Goal: Submit feedback/report problem

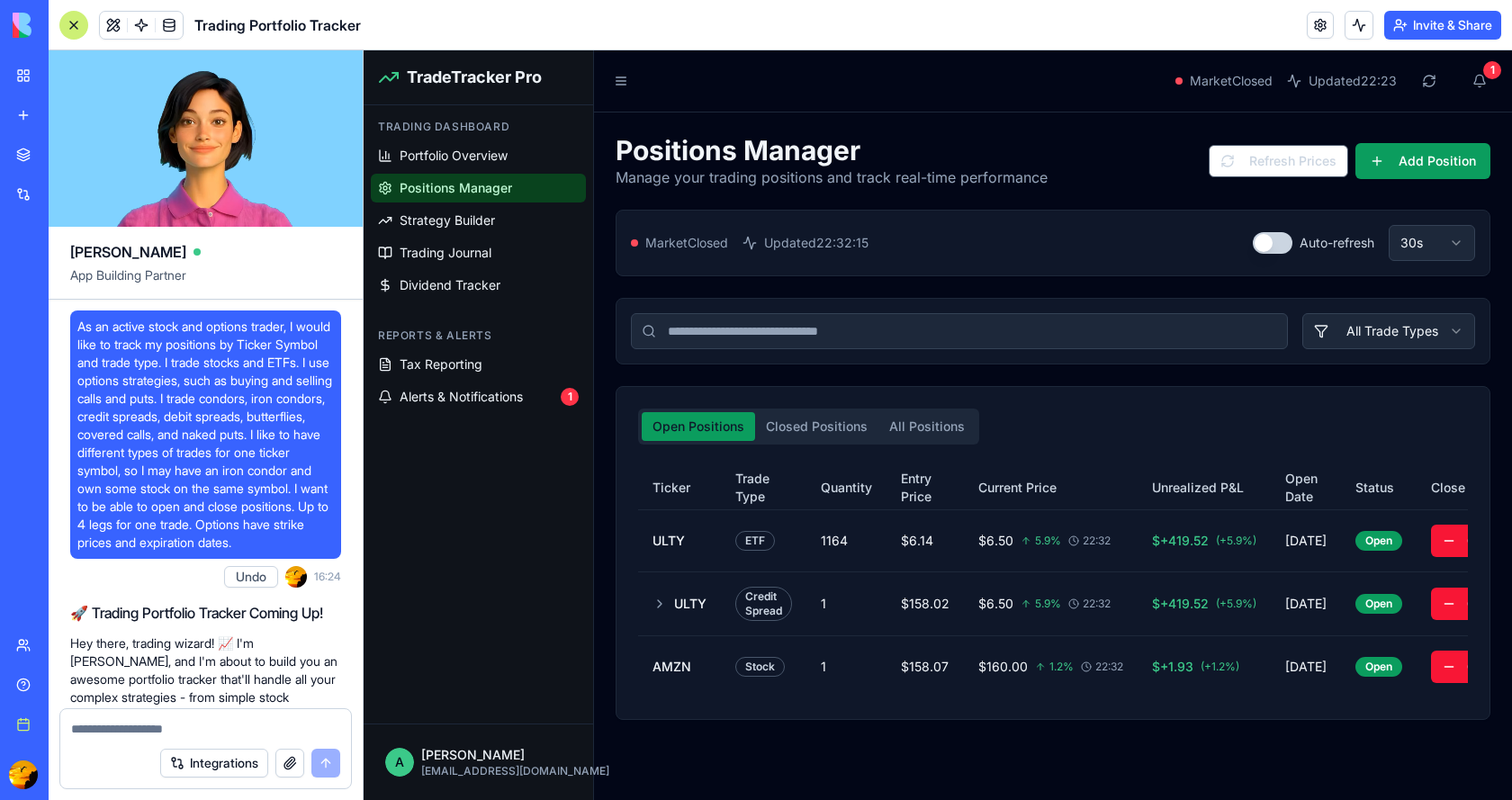
scroll to position [6345, 0]
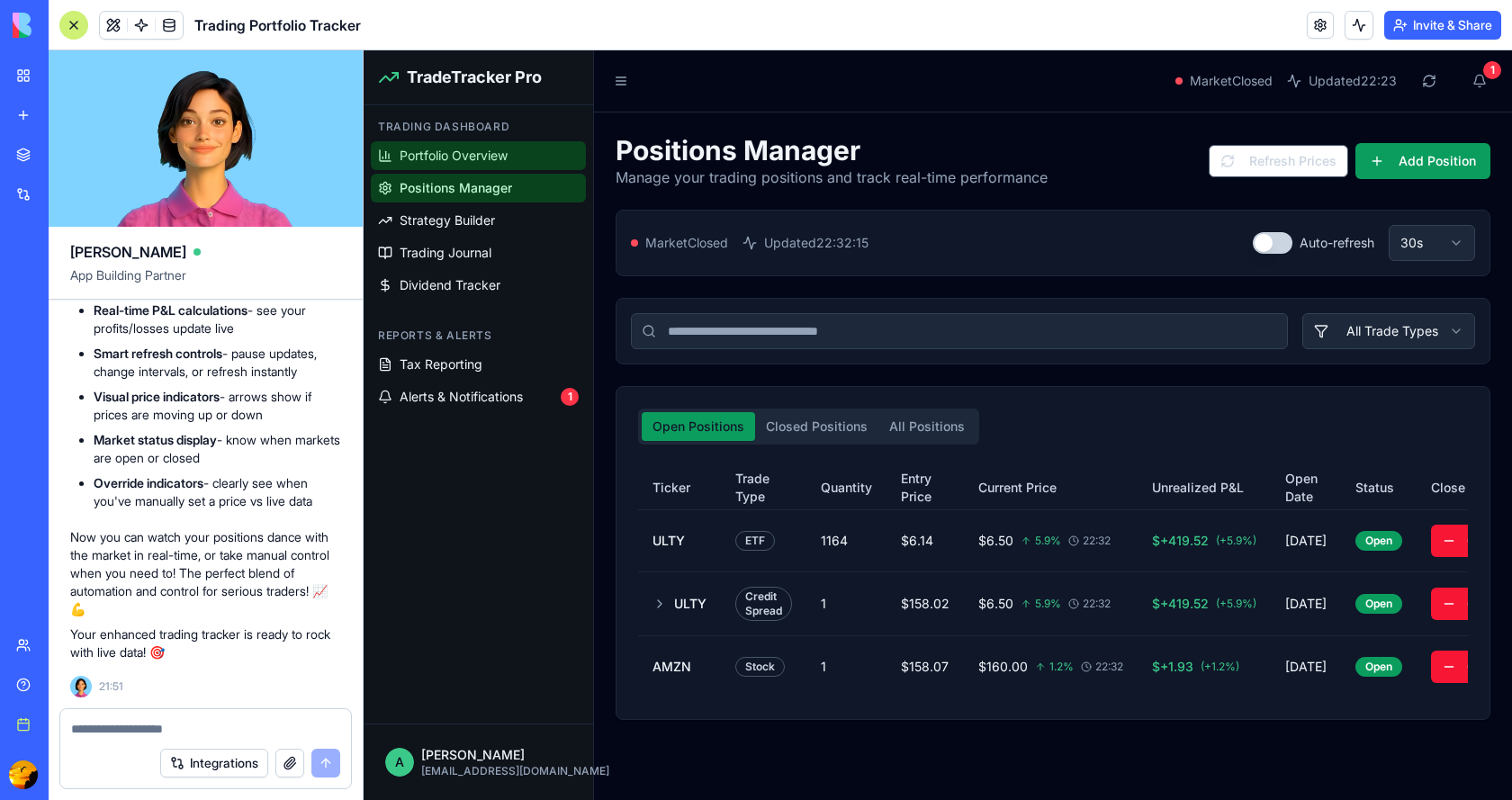
click at [457, 160] on span "Portfolio Overview" at bounding box center [453, 156] width 108 height 18
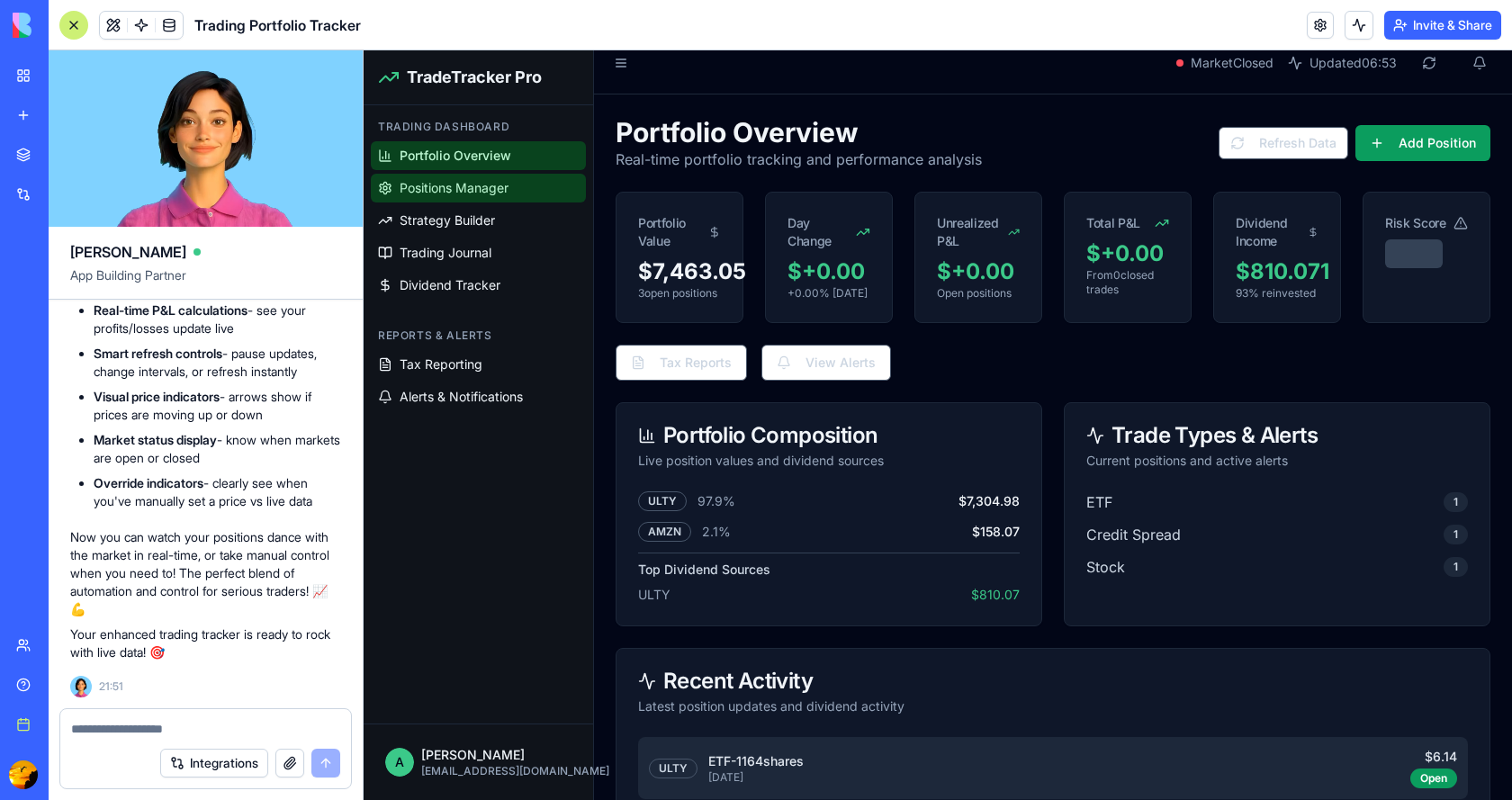
click at [479, 198] on link "Positions Manager" at bounding box center [478, 188] width 215 height 29
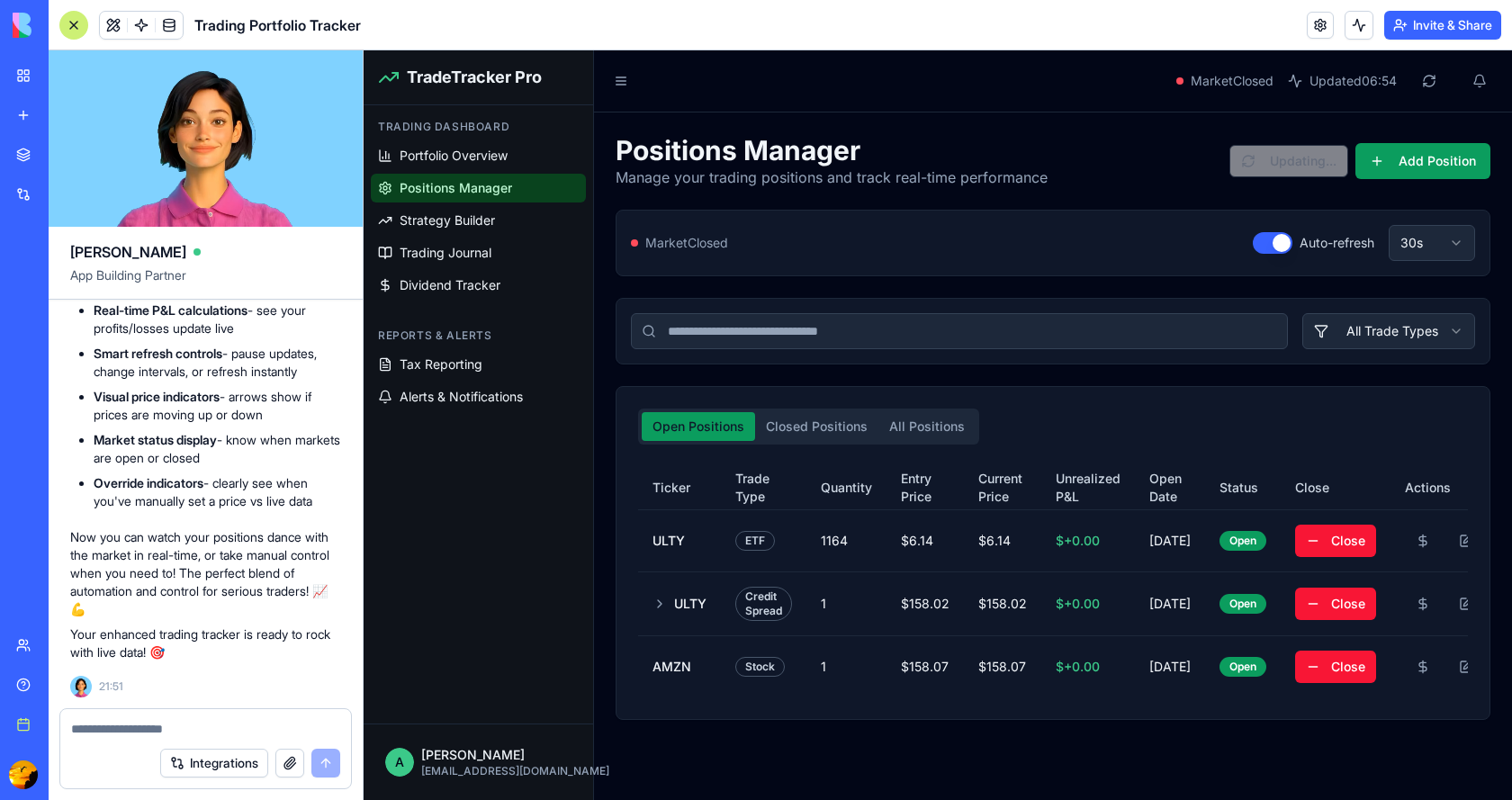
click at [1252, 232] on button "button" at bounding box center [1272, 243] width 40 height 22
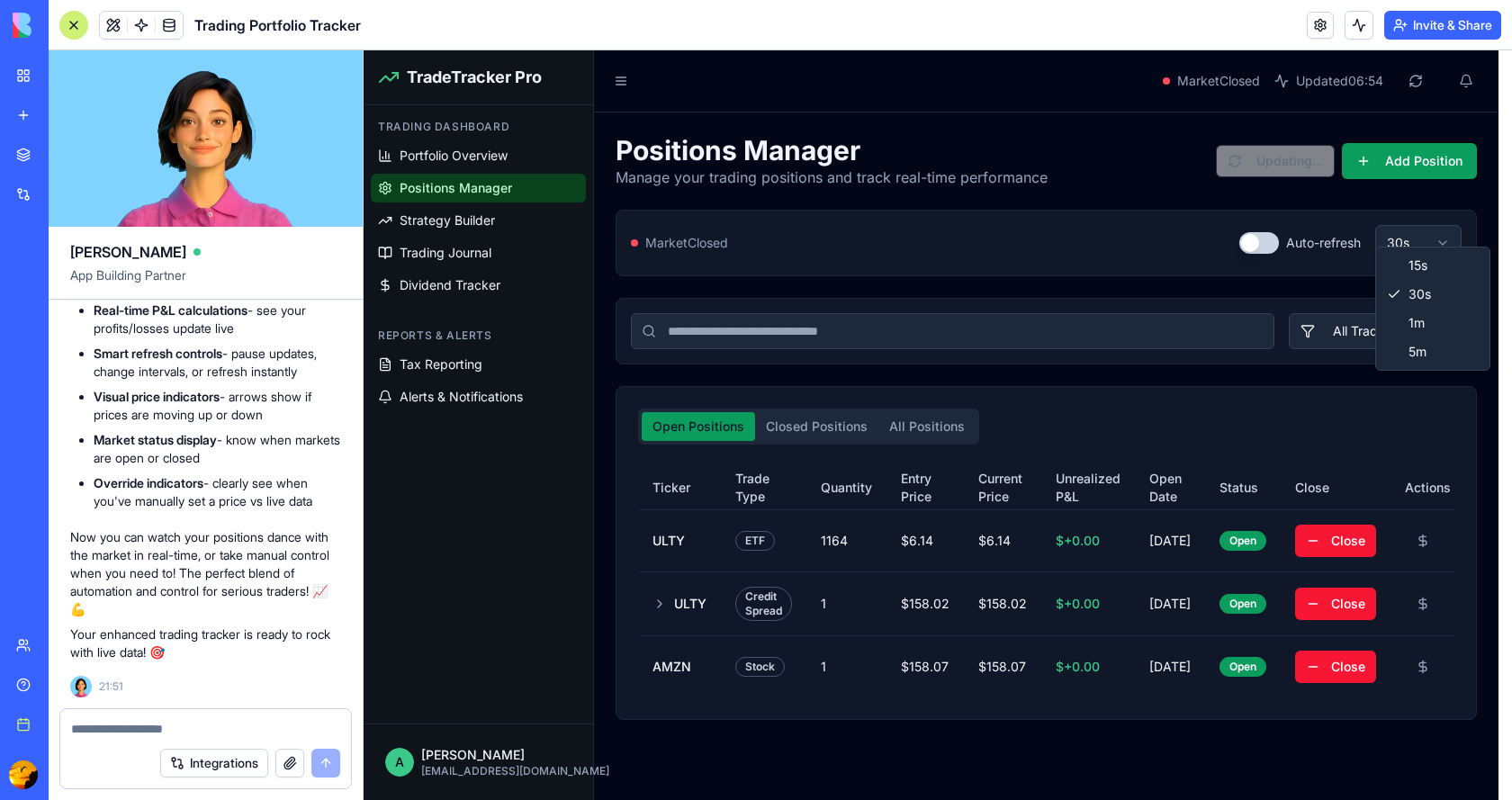
click at [1439, 228] on html "TradeTracker Pro Trading Dashboard Portfolio Overview Positions Manager Strateg…" at bounding box center [937, 425] width 1149 height 750
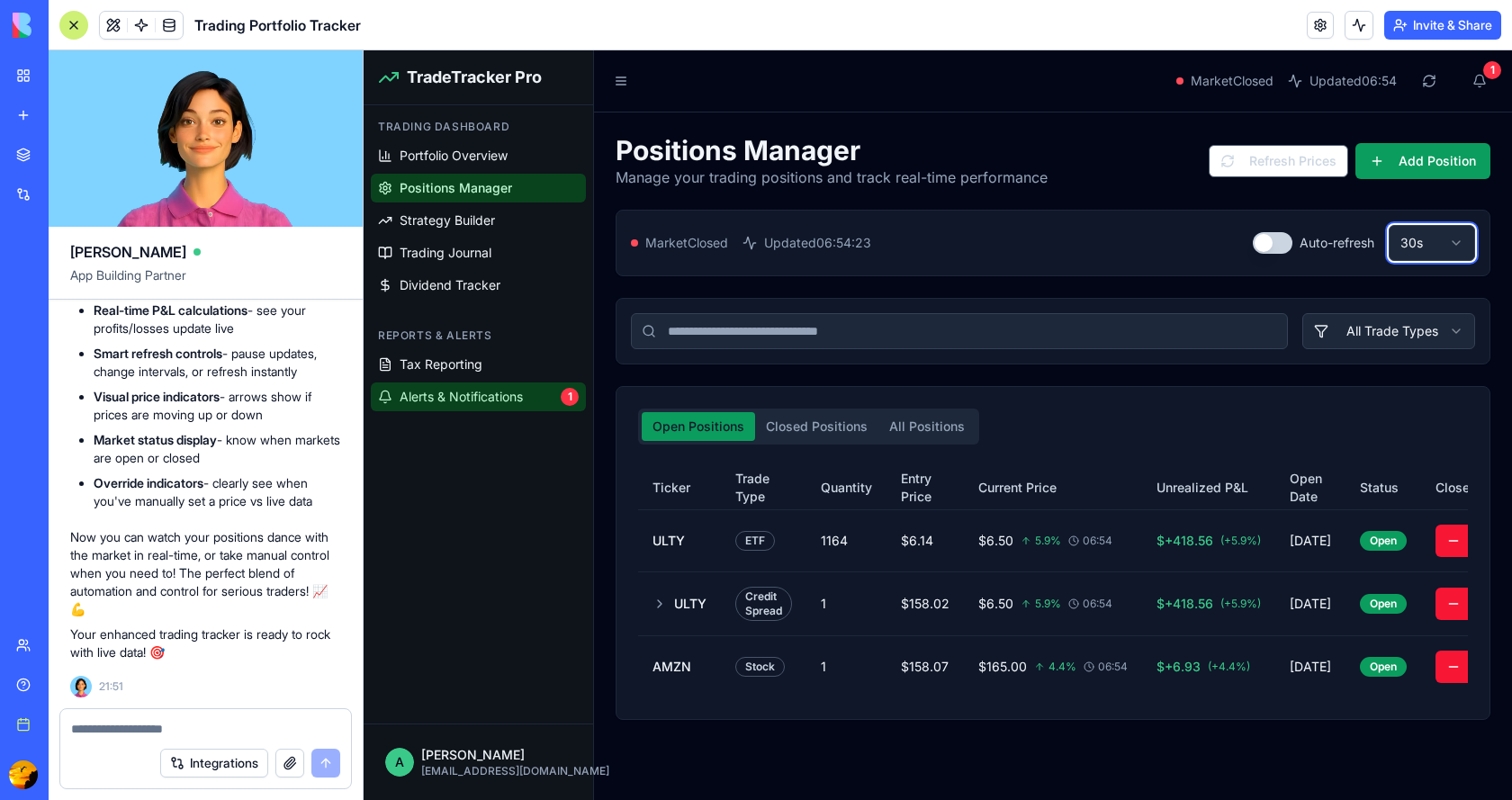
click at [494, 399] on html "TradeTracker Pro Trading Dashboard Portfolio Overview Positions Manager Strateg…" at bounding box center [937, 425] width 1149 height 750
click at [494, 399] on span "Alerts & Notifications" at bounding box center [461, 397] width 123 height 18
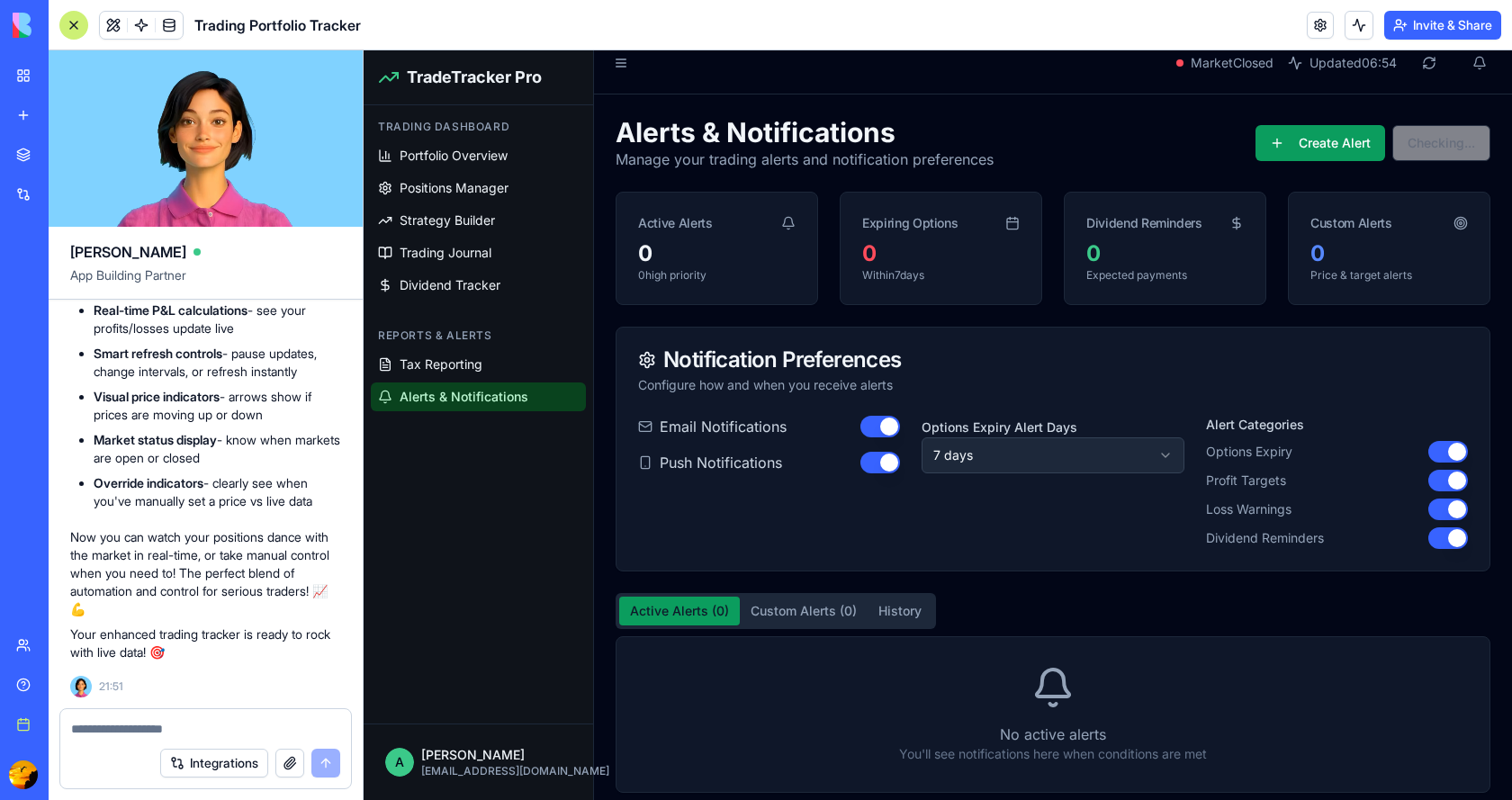
click at [862, 425] on button "button" at bounding box center [880, 427] width 40 height 22
click at [862, 460] on button "button" at bounding box center [880, 462] width 40 height 22
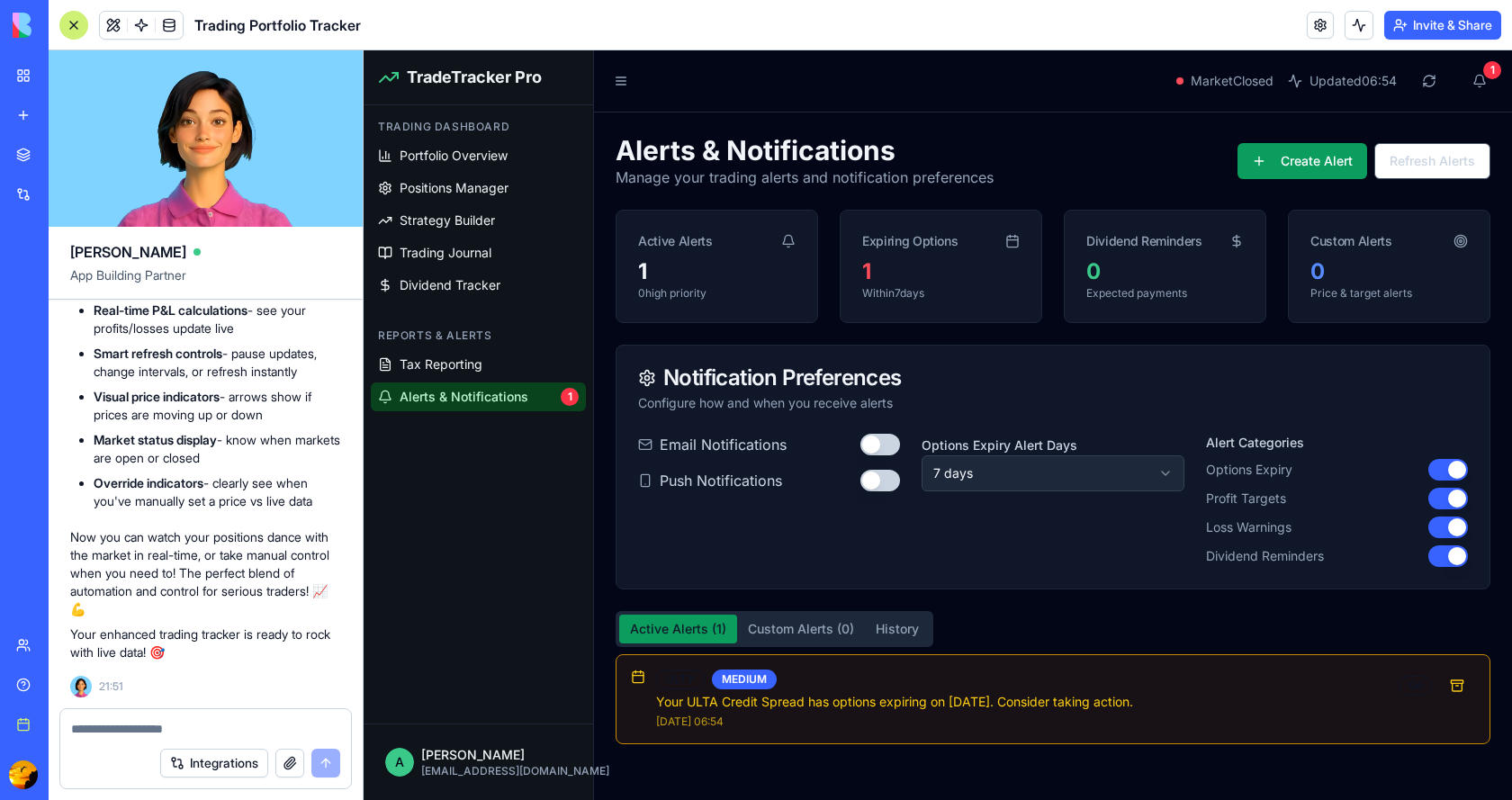
click at [1441, 467] on button "button" at bounding box center [1448, 470] width 40 height 22
click at [1435, 506] on button "button" at bounding box center [1448, 499] width 40 height 22
click at [1433, 527] on button "button" at bounding box center [1448, 527] width 40 height 22
click at [1431, 561] on button "button" at bounding box center [1448, 556] width 40 height 22
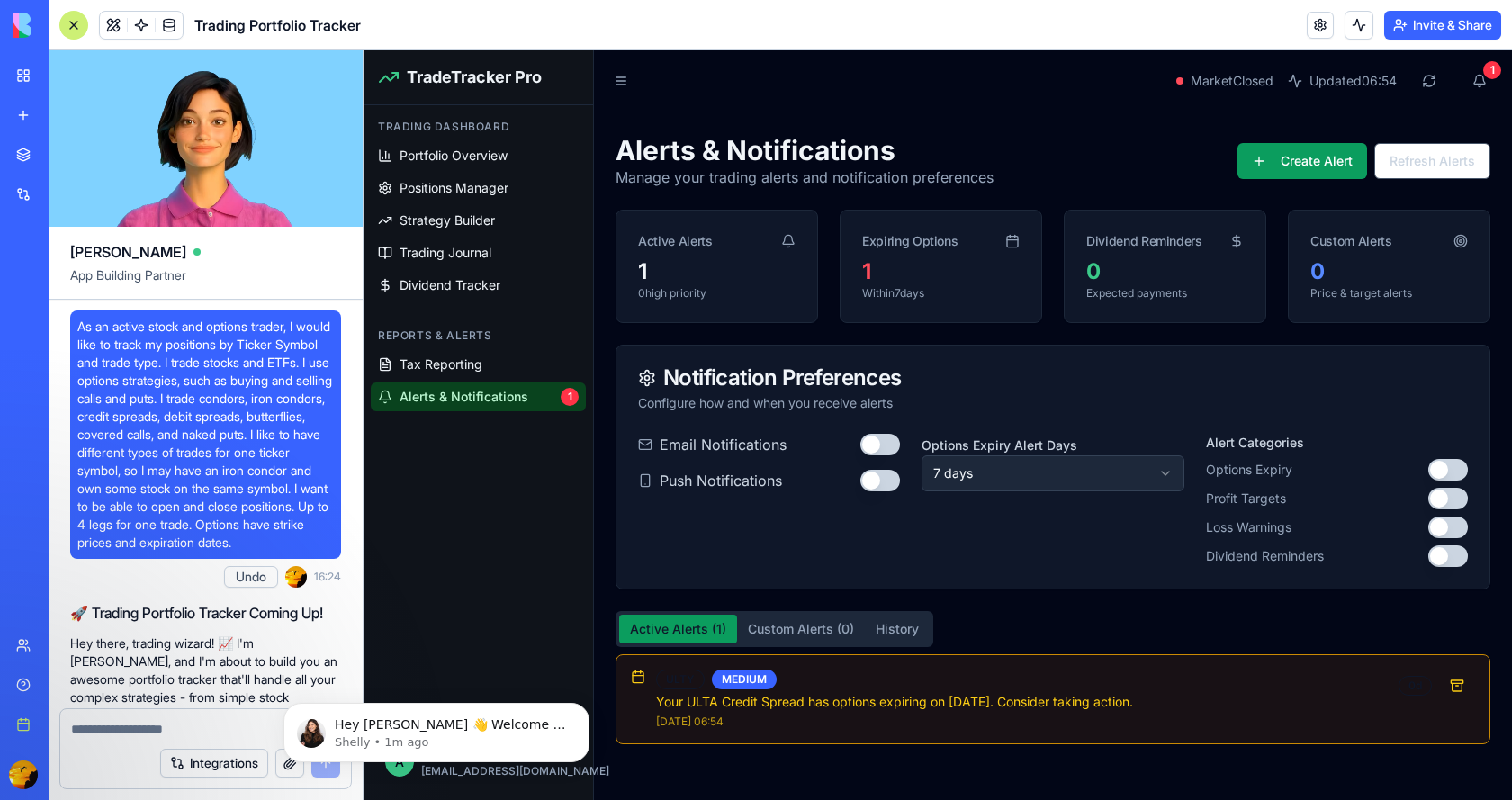
drag, startPoint x: 151, startPoint y: 434, endPoint x: 96, endPoint y: 362, distance: 90.6
drag, startPoint x: 96, startPoint y: 362, endPoint x: 83, endPoint y: 328, distance: 36.4
click at [83, 328] on span "As an active stock and options trader, I would like to track my positions by Ti…" at bounding box center [205, 435] width 257 height 234
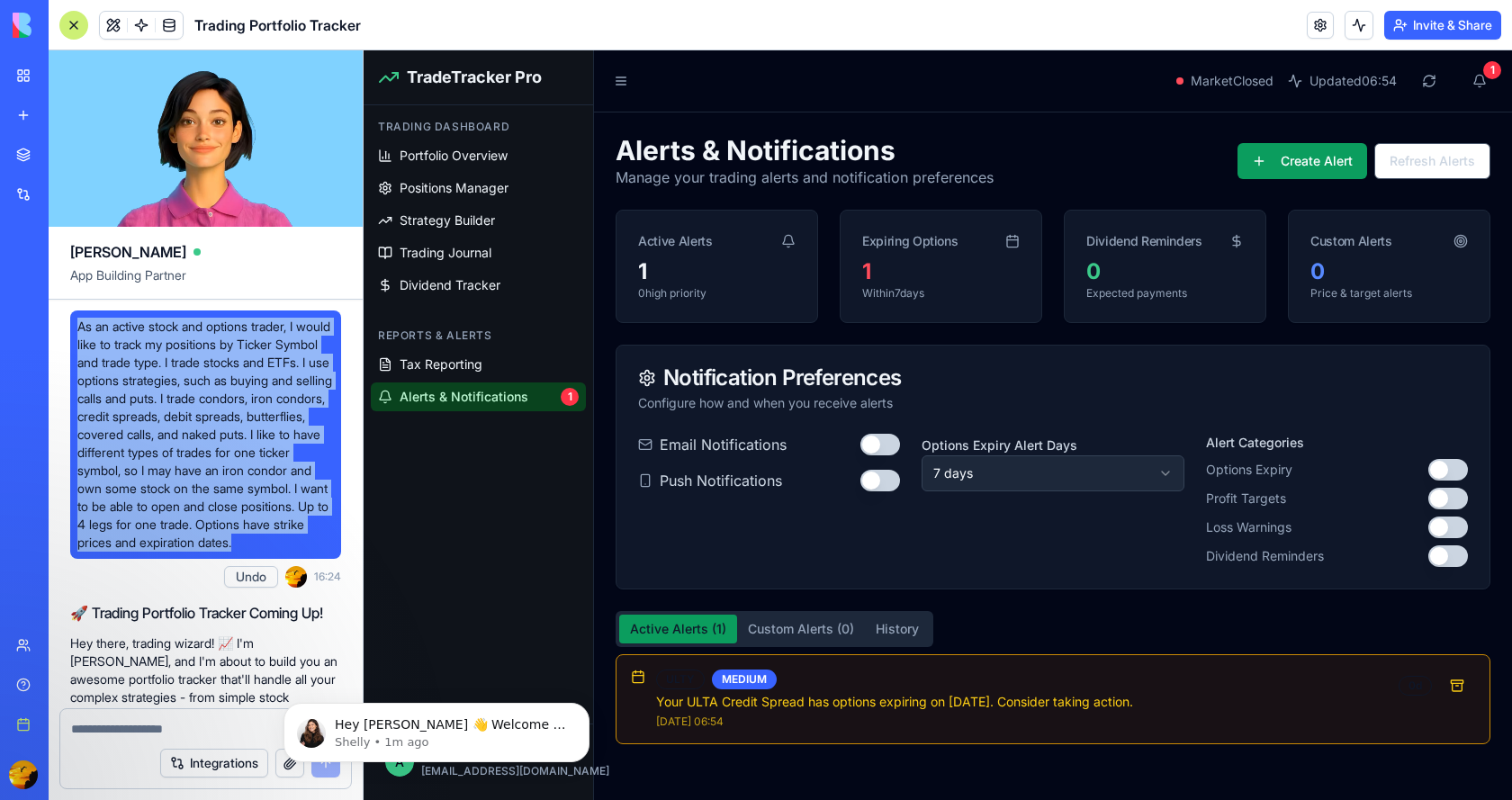
drag, startPoint x: 77, startPoint y: 328, endPoint x: 292, endPoint y: 568, distance: 322.2
click at [292, 552] on span "As an active stock and options trader, I would like to track my positions by Ti…" at bounding box center [205, 435] width 257 height 234
copy span "As an active stock and options trader, I would like to track my positions by Ti…"
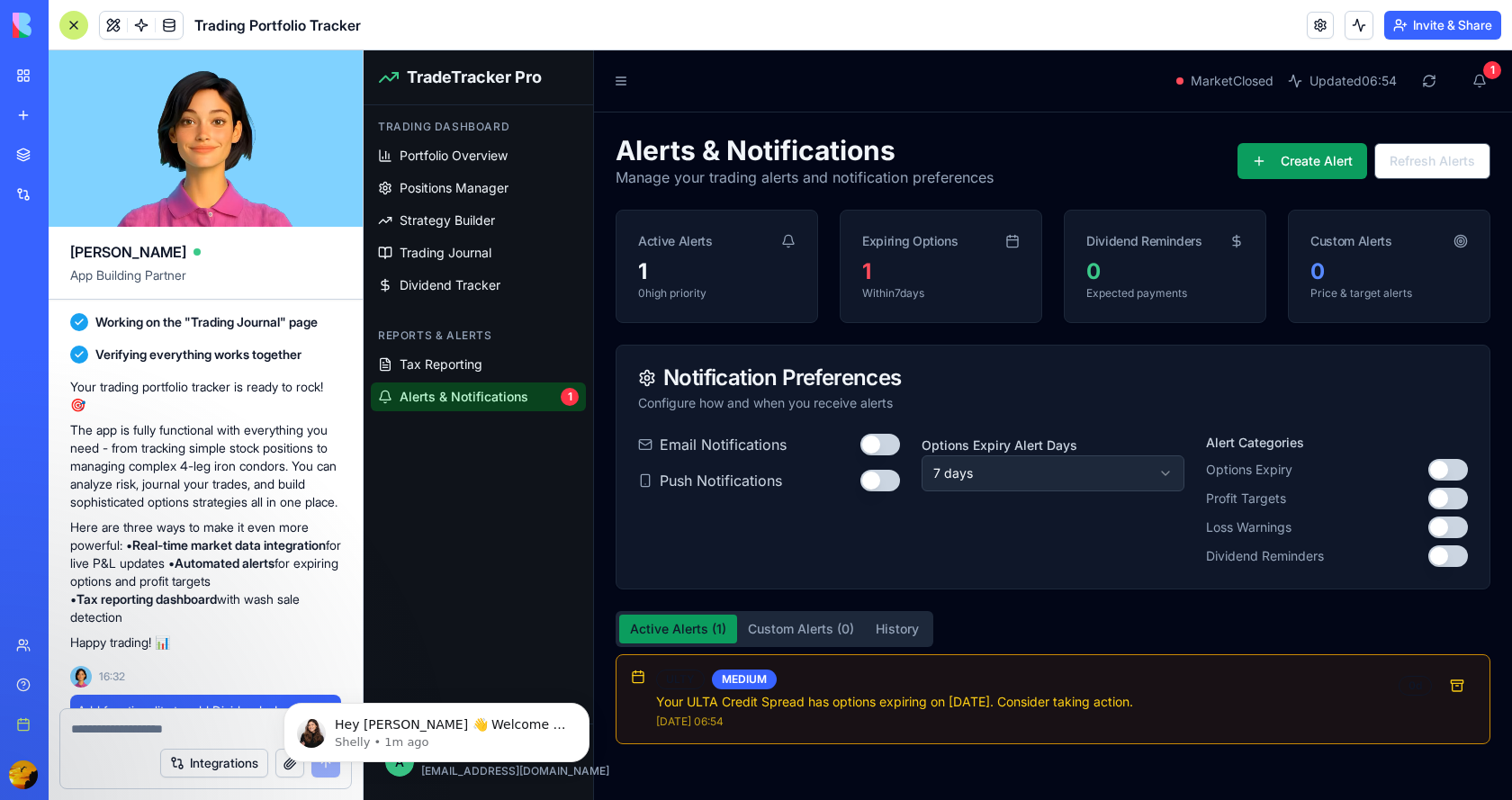
scroll to position [720, 0]
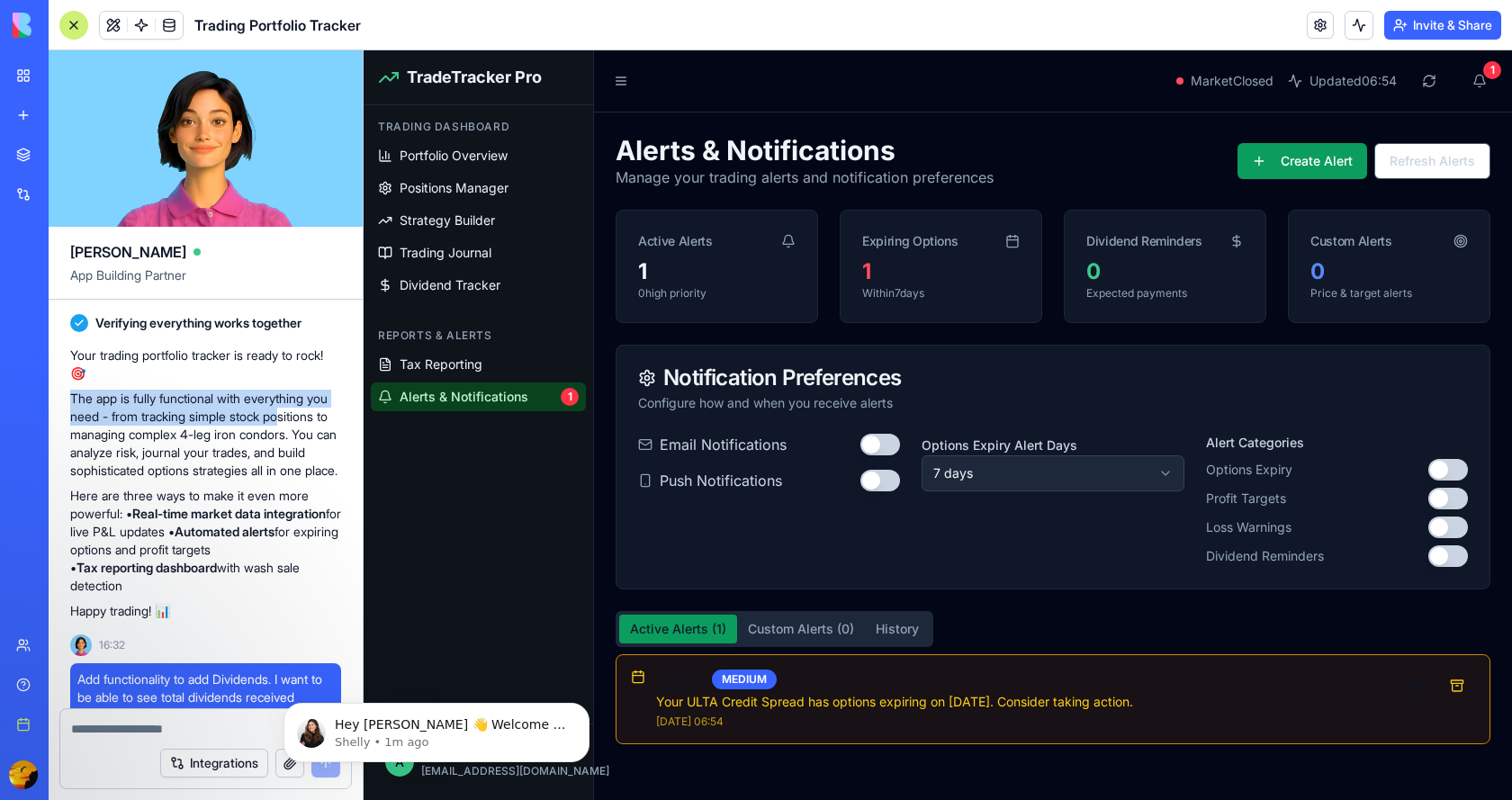
drag, startPoint x: 68, startPoint y: 450, endPoint x: 87, endPoint y: 483, distance: 38.1
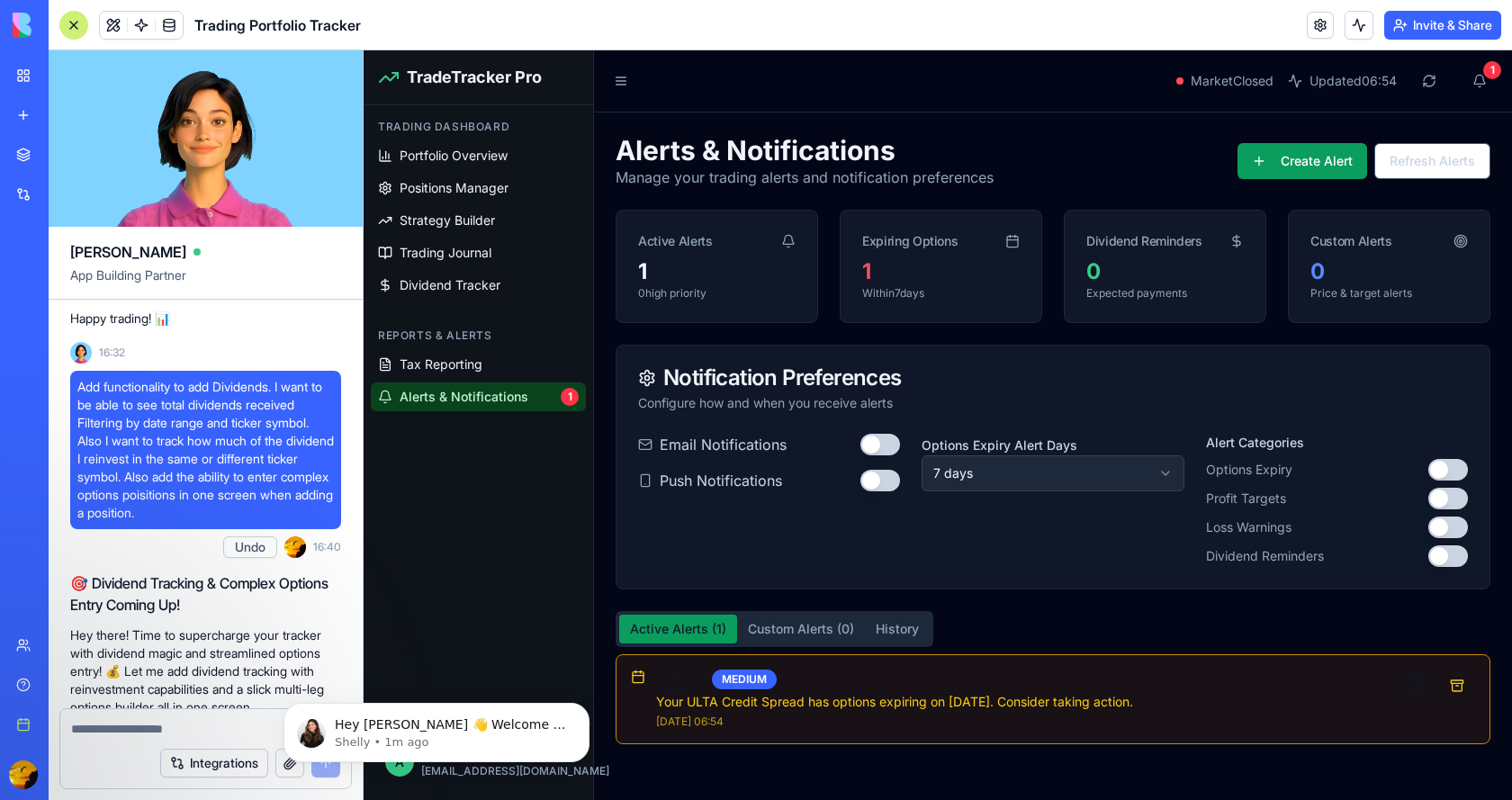
scroll to position [990, 0]
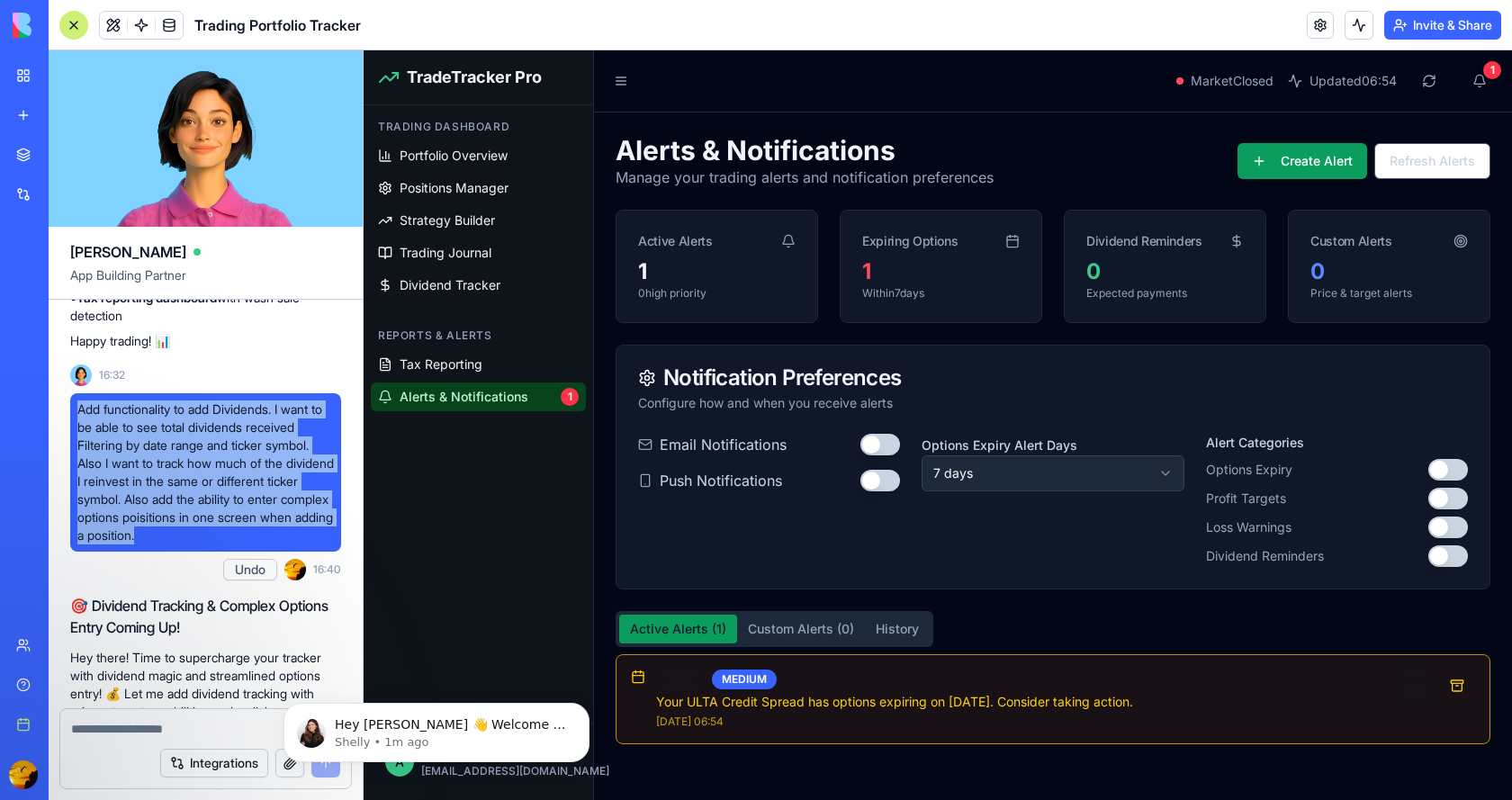
drag, startPoint x: 76, startPoint y: 485, endPoint x: 228, endPoint y: 595, distance: 187.6
click at [254, 552] on div "Add functionality to add Dividends. I want to be able to see total dividends re…" at bounding box center [205, 472] width 271 height 158
copy span "Add functionality to add Dividends. I want to be able to see total dividends re…"
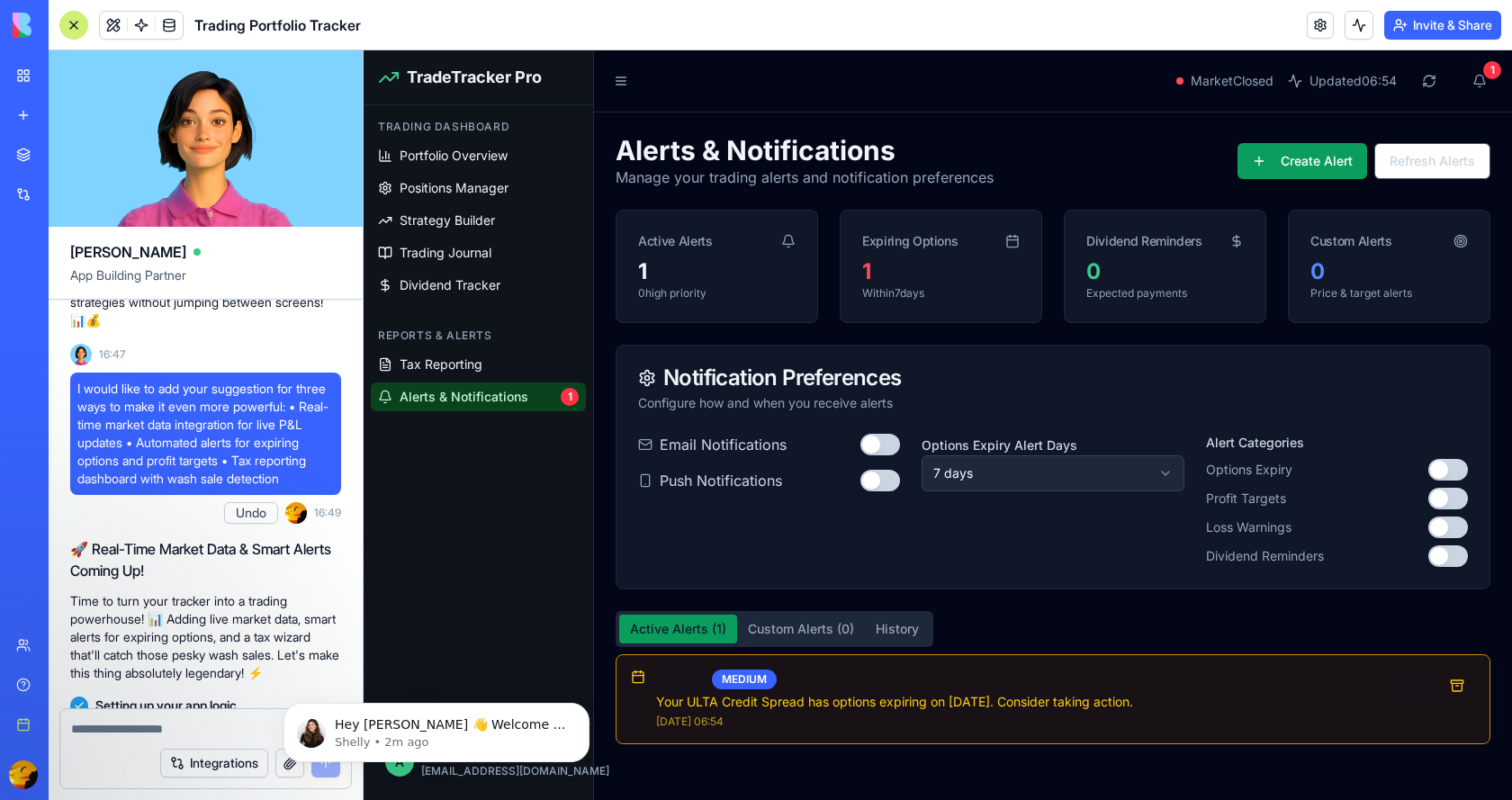
scroll to position [2070, 0]
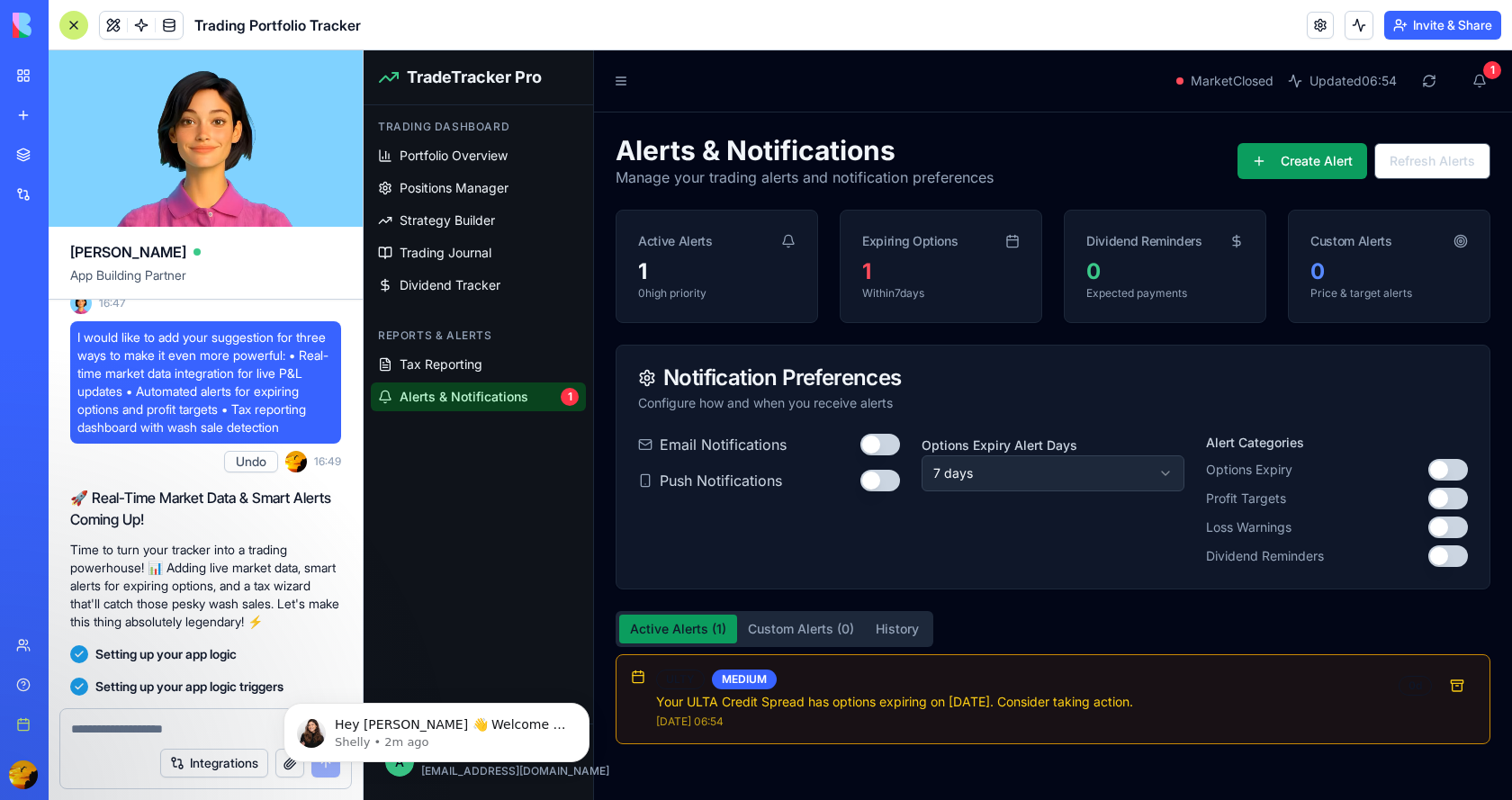
click at [77, 437] on span "I would like to add your suggestion for three ways to make it even more powerfu…" at bounding box center [205, 382] width 257 height 108
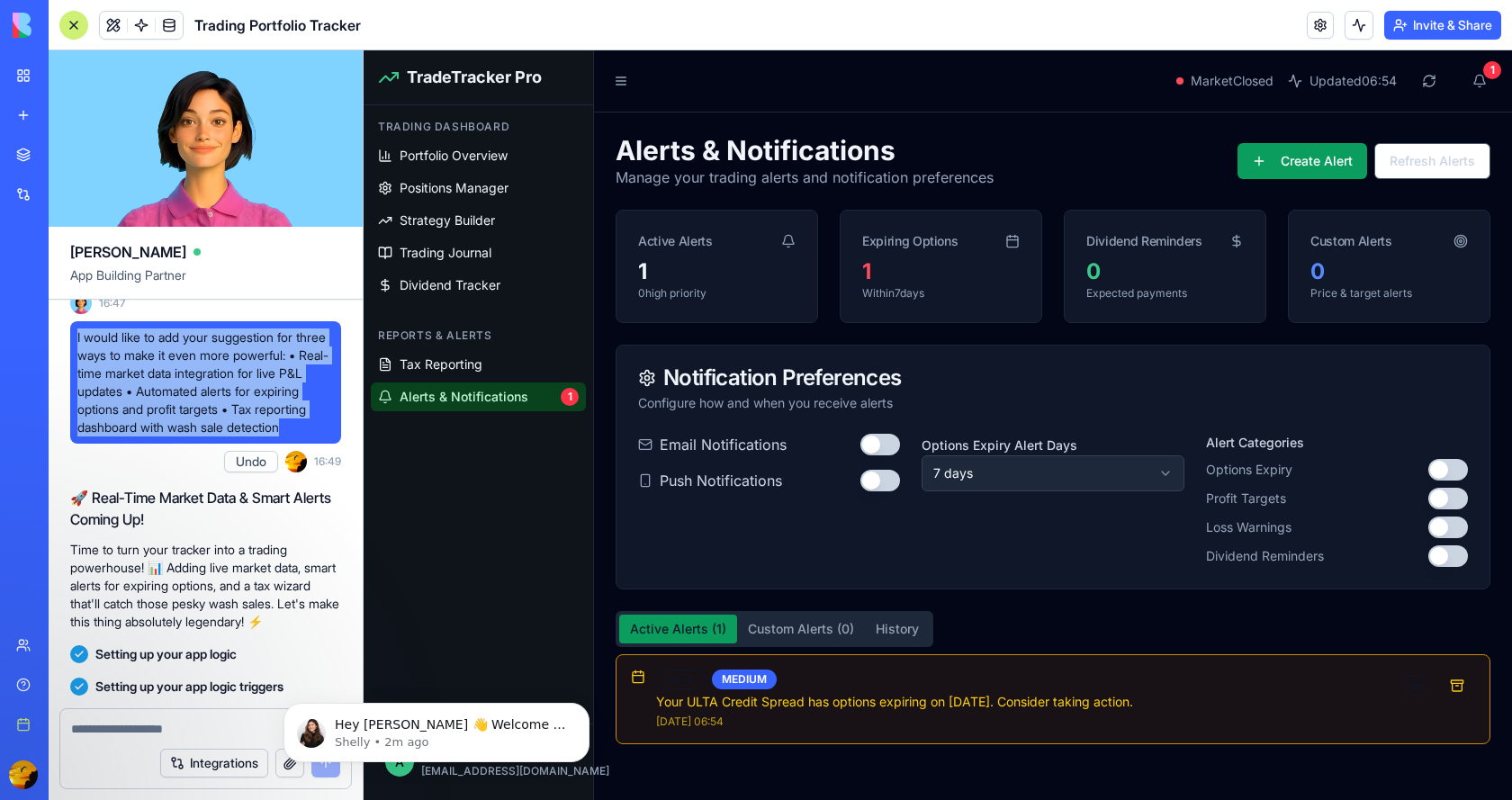
drag, startPoint x: 75, startPoint y: 481, endPoint x: 153, endPoint y: 593, distance: 136.5
click at [153, 443] on div "I would like to add your suggestion for three ways to make it even more powerfu…" at bounding box center [205, 382] width 271 height 122
copy span "I would like to add your suggestion for three ways to make it even more powerfu…"
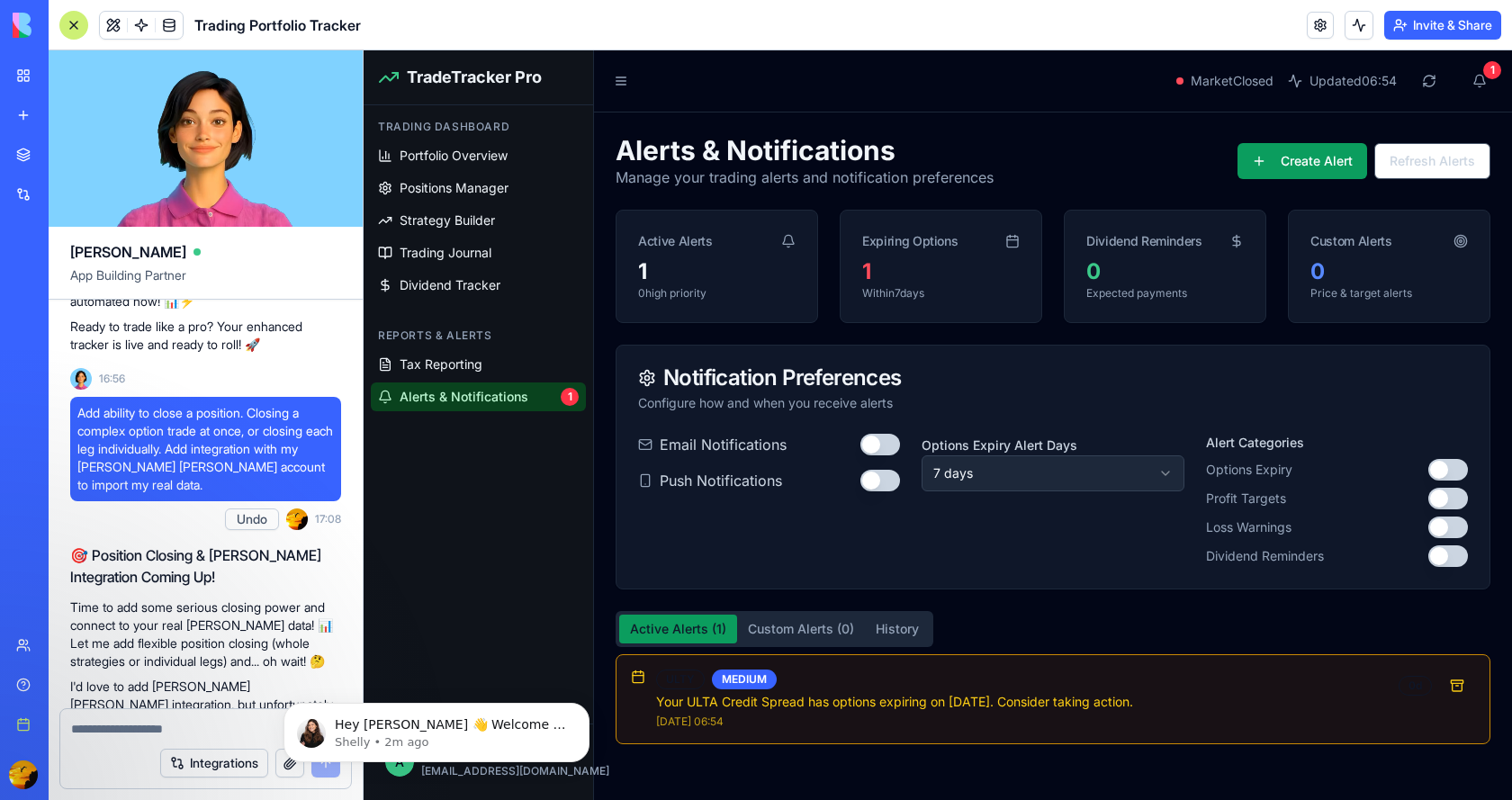
scroll to position [3060, 0]
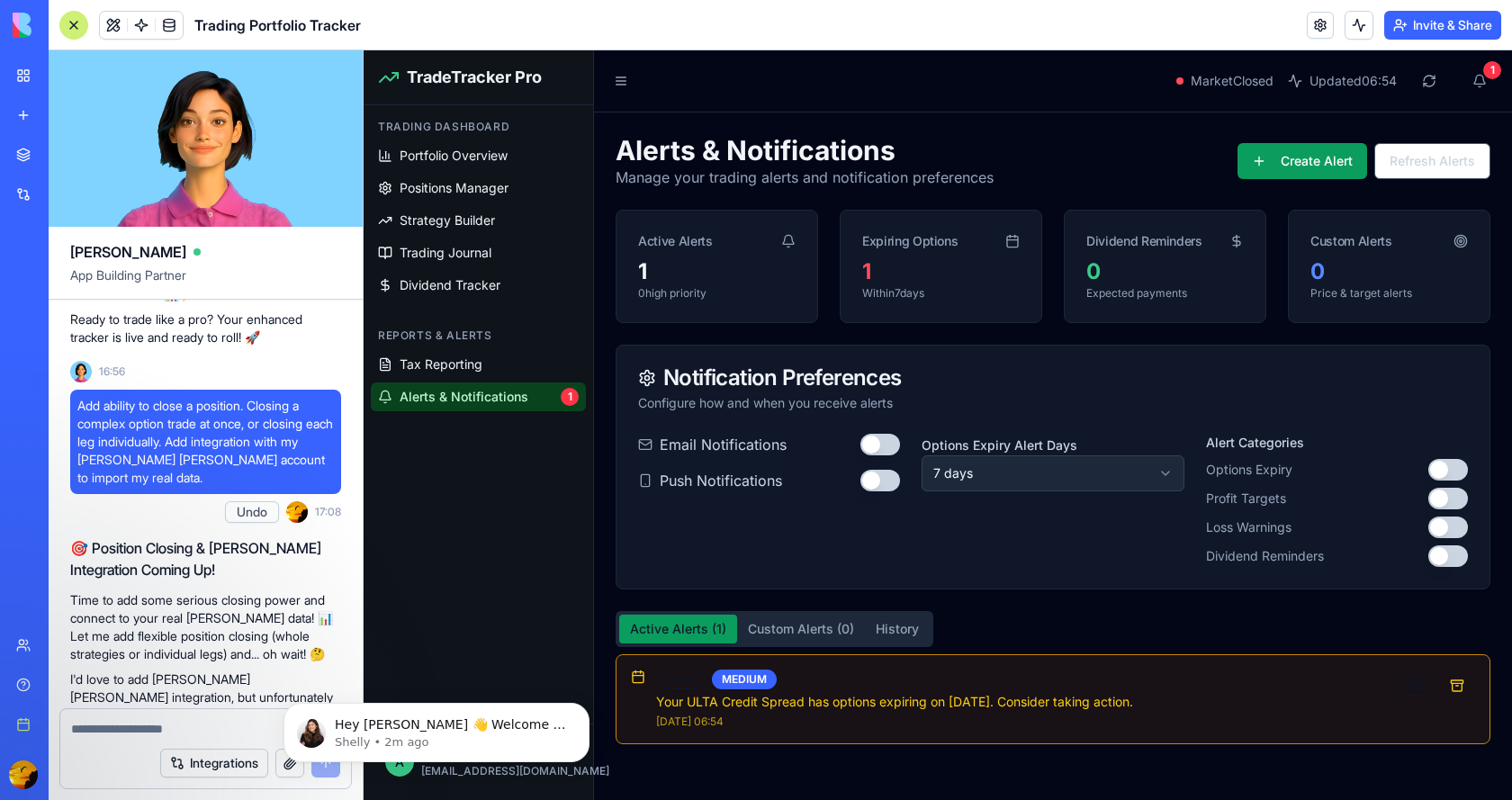
drag, startPoint x: 64, startPoint y: 439, endPoint x: 102, endPoint y: 456, distance: 41.6
click at [102, 456] on div "As an active stock and options trader, I would like to track my positions by Ti…" at bounding box center [205, 373] width 314 height 6267
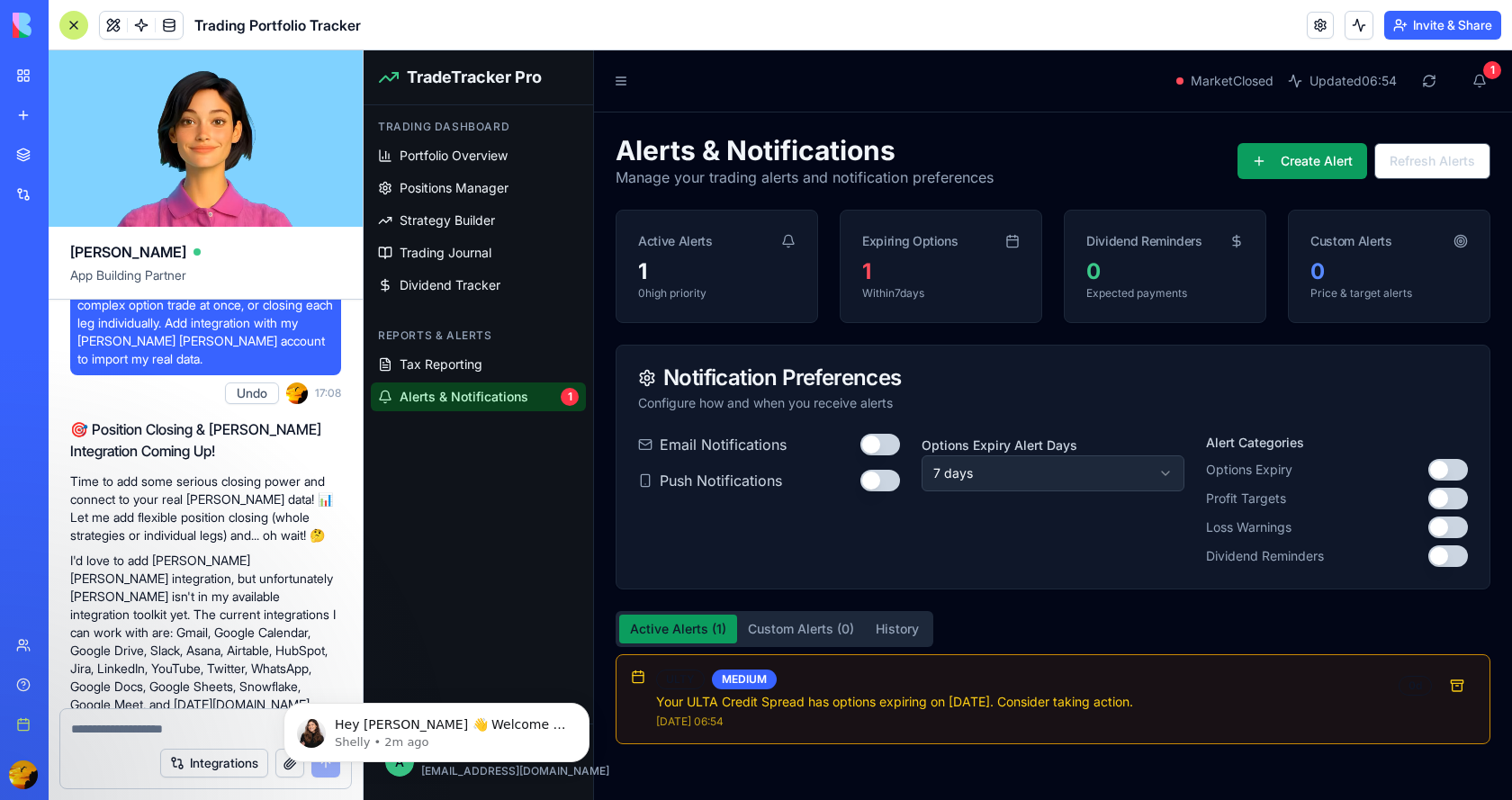
scroll to position [3150, 0]
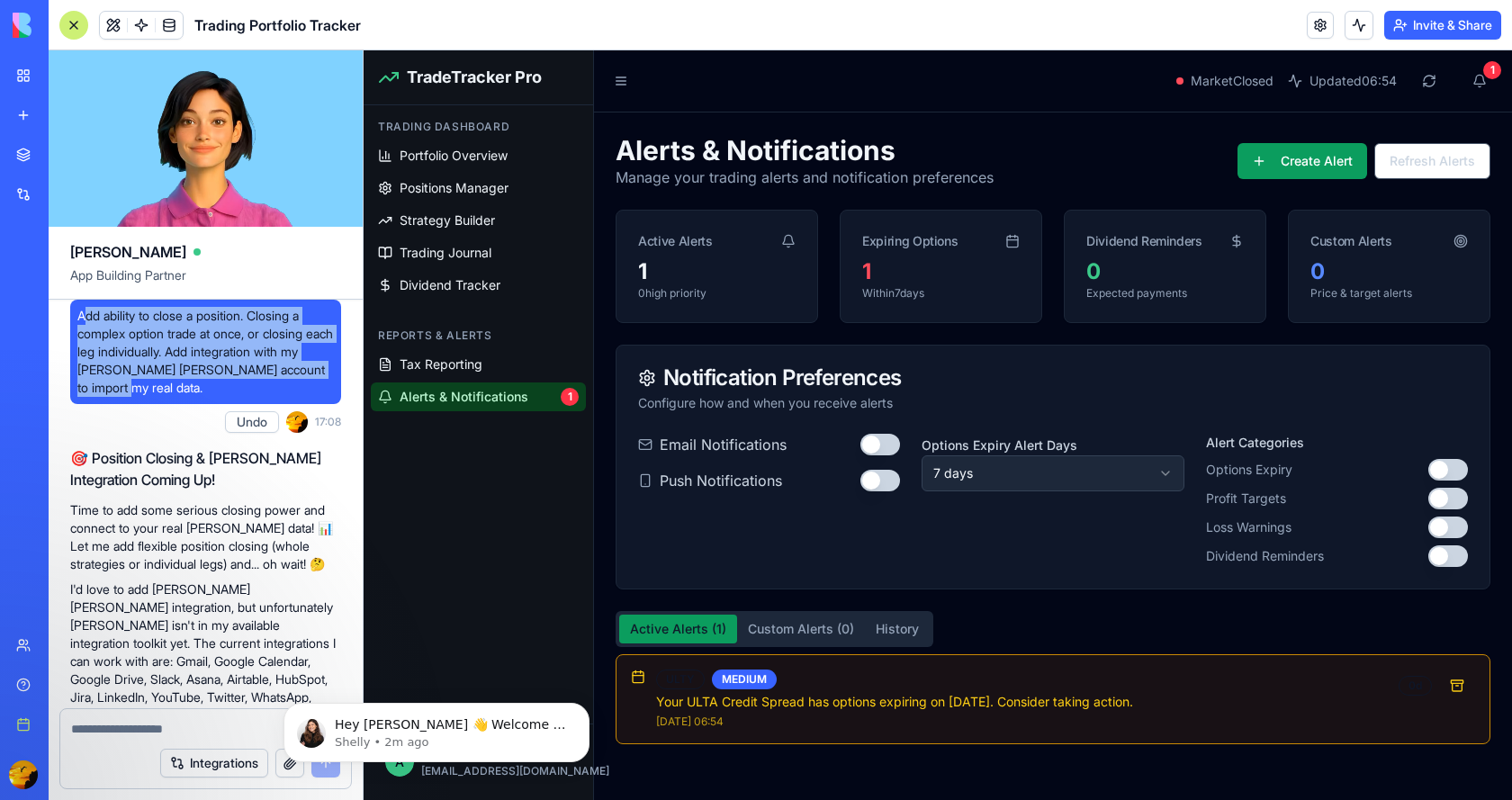
drag, startPoint x: 83, startPoint y: 526, endPoint x: 167, endPoint y: 607, distance: 116.7
click at [167, 397] on span "Add ability to close a position. Closing a complex option trade at once, or clo…" at bounding box center [205, 352] width 257 height 90
drag, startPoint x: 73, startPoint y: 536, endPoint x: 135, endPoint y: 615, distance: 100.4
click at [135, 404] on div "Add ability to close a position. Closing a complex option trade at once, or clo…" at bounding box center [205, 352] width 271 height 105
copy span "Add ability to close a position. Closing a complex option trade at once, or clo…"
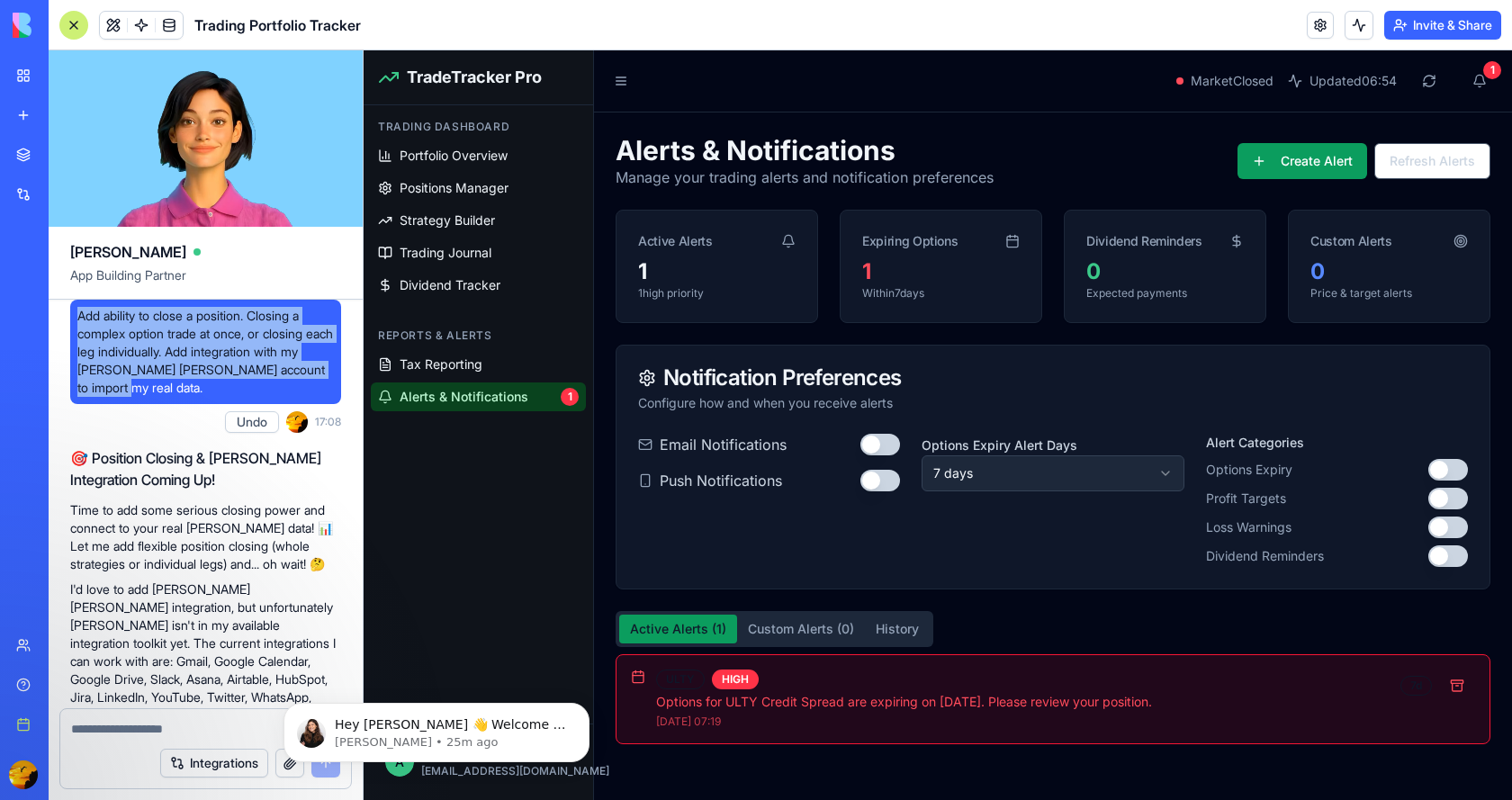
scroll to position [3507, 0]
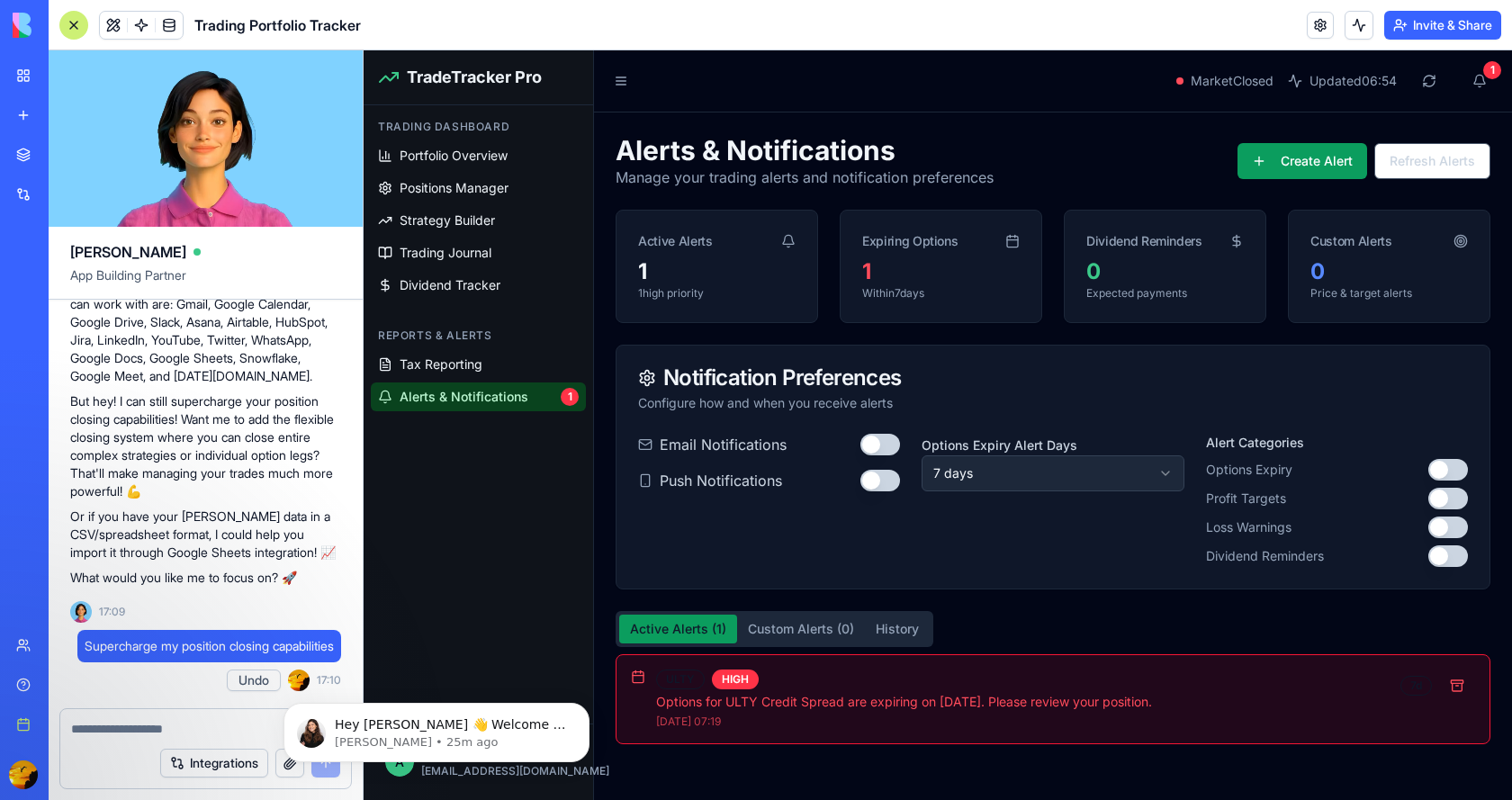
drag, startPoint x: 885, startPoint y: 456, endPoint x: 905, endPoint y: 464, distance: 21.5
click at [905, 464] on div "Email Notifications Push Notifications Options Expiry Alert Days 7 days Alert C…" at bounding box center [1053, 500] width 830 height 133
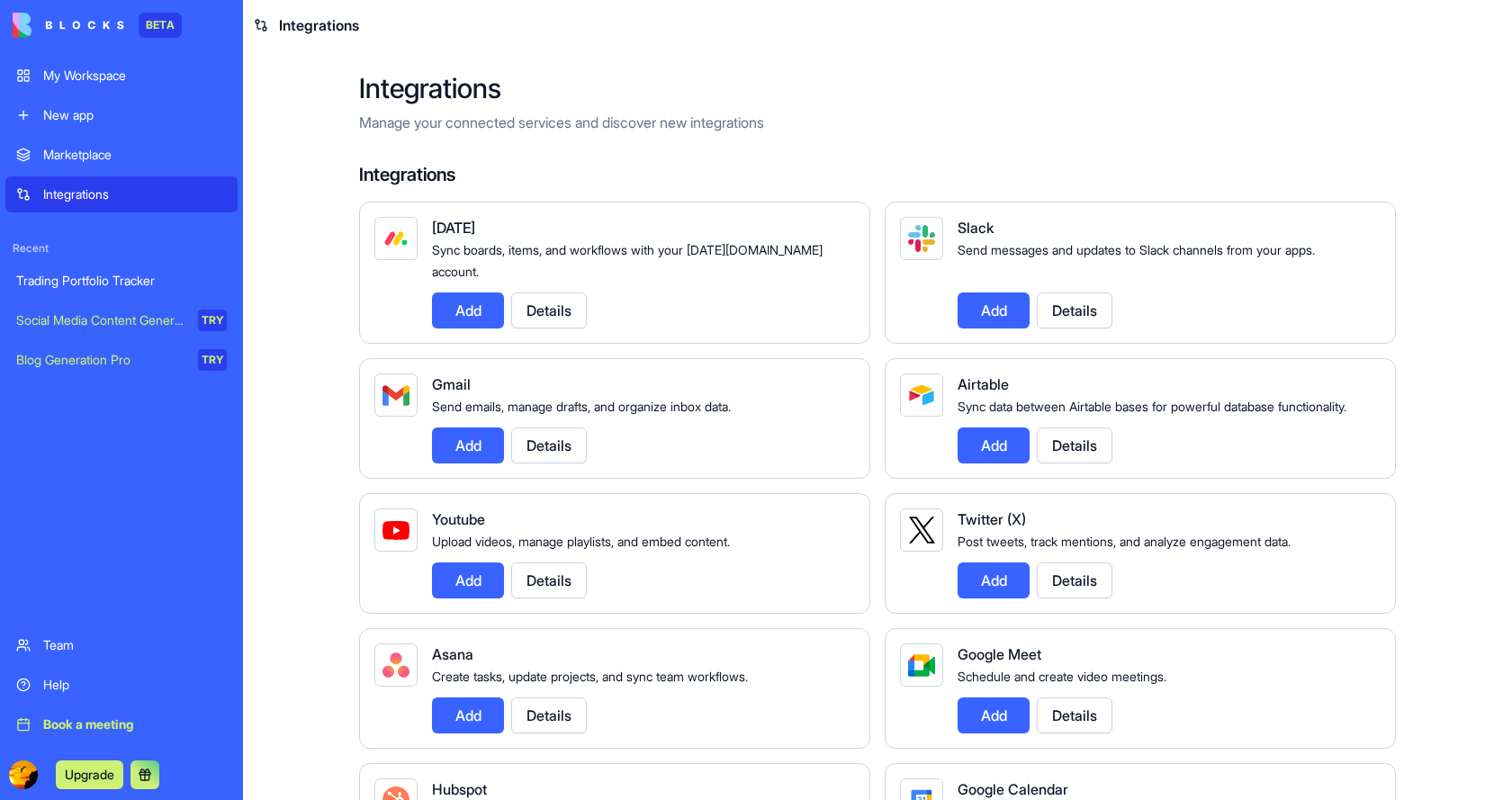
scroll to position [1889, 0]
